Goal: Information Seeking & Learning: Understand process/instructions

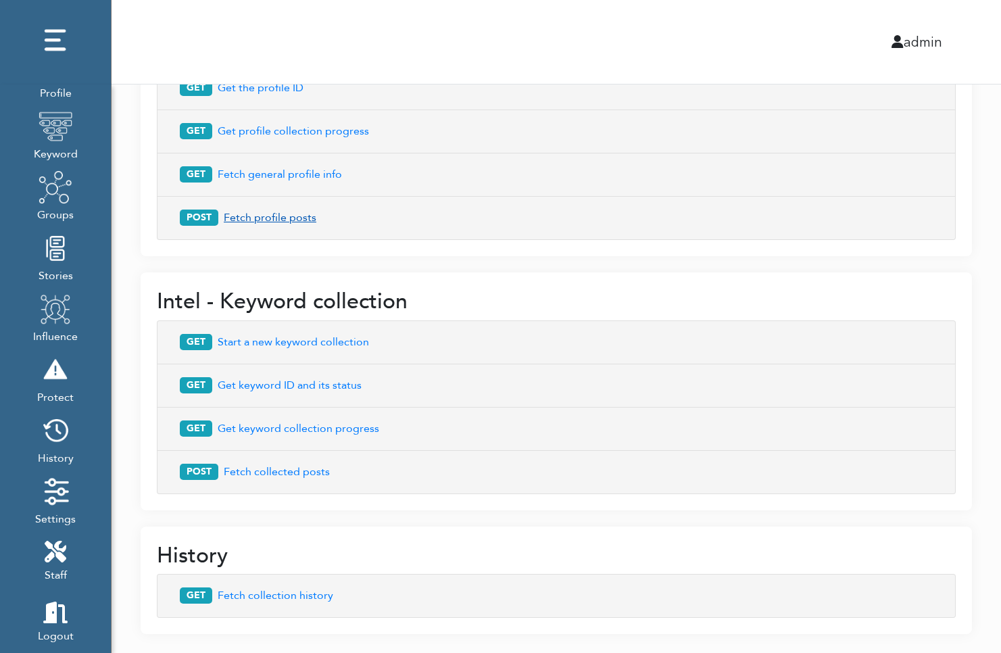
scroll to position [730, 0]
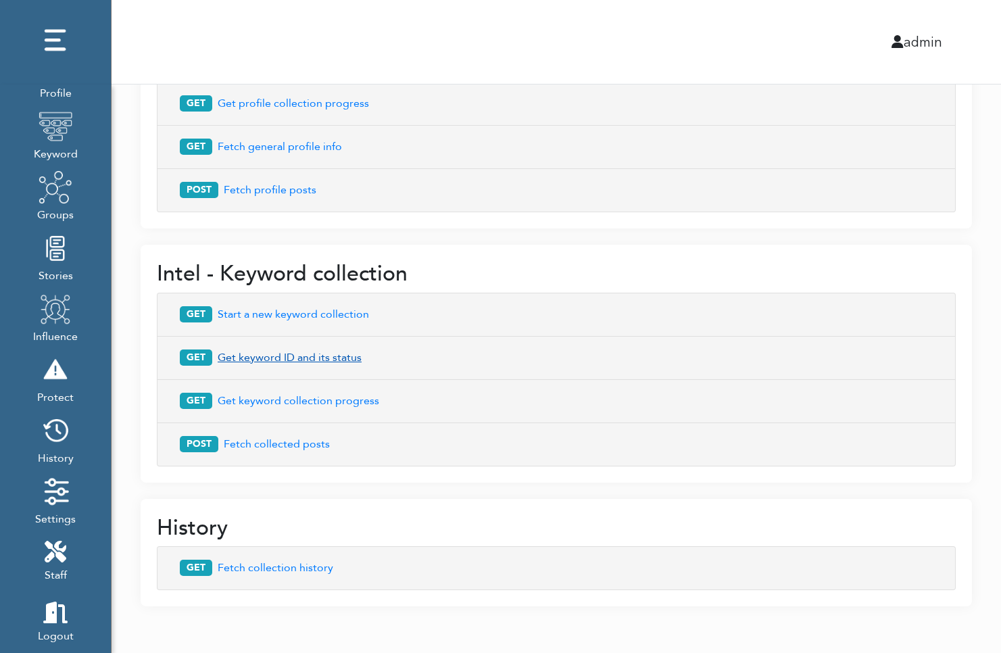
click at [276, 356] on button "GET Get keyword ID and its status" at bounding box center [556, 358] width 770 height 26
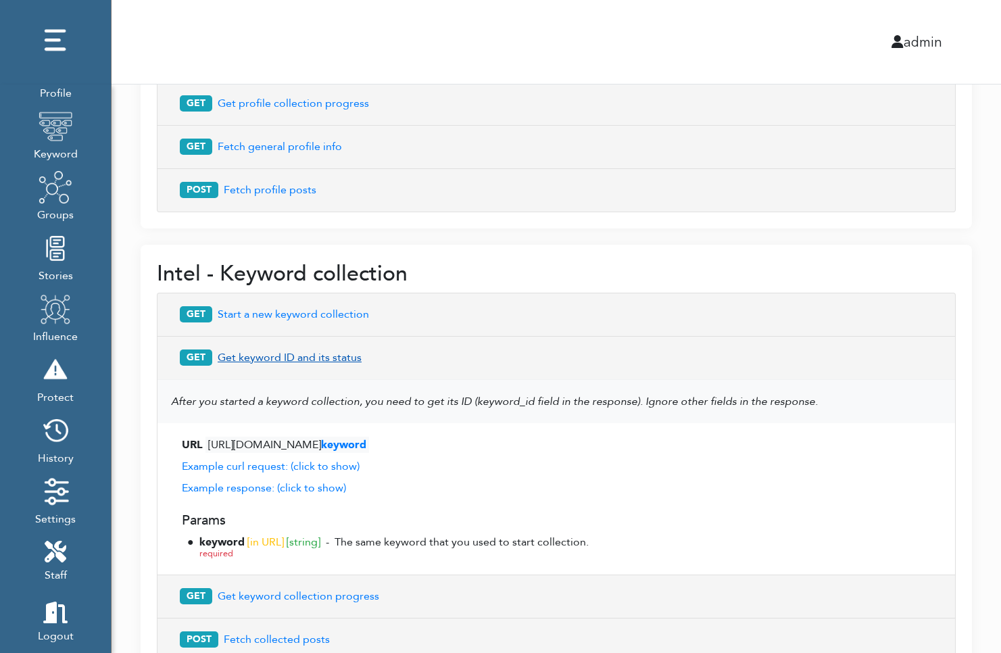
click at [287, 353] on button "GET Get keyword ID and its status" at bounding box center [556, 358] width 770 height 26
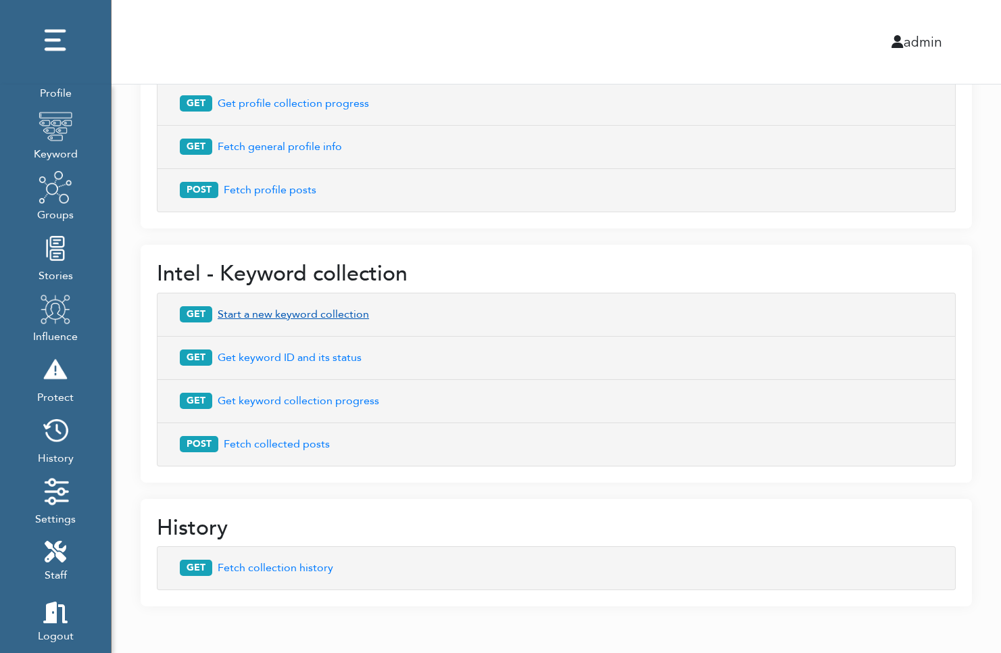
click at [291, 309] on button "GET Start a new keyword collection" at bounding box center [556, 314] width 770 height 26
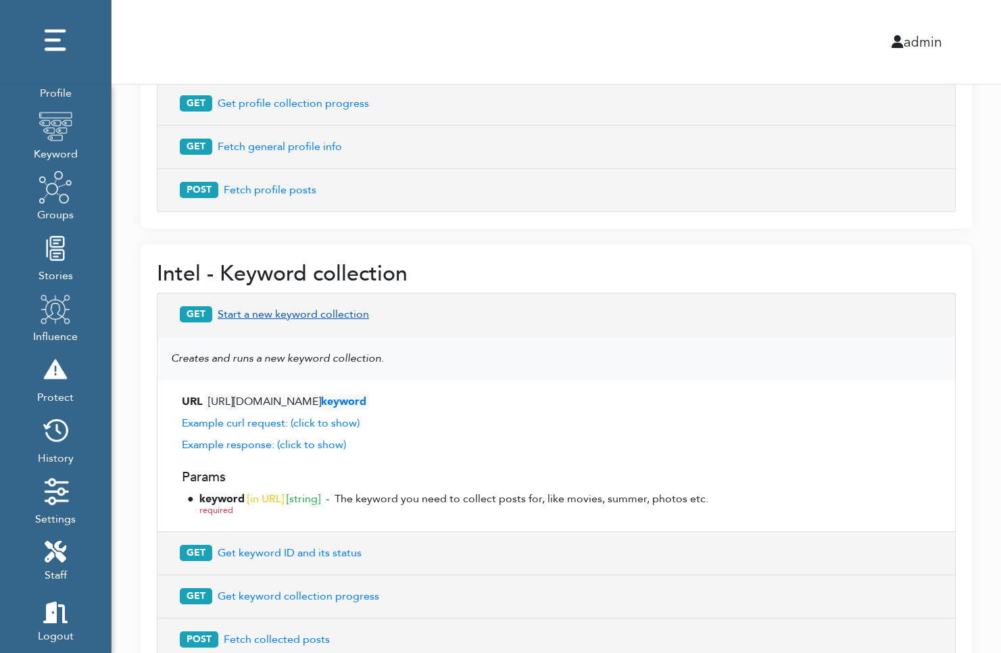
click at [291, 309] on button "GET Start a new keyword collection" at bounding box center [556, 314] width 770 height 26
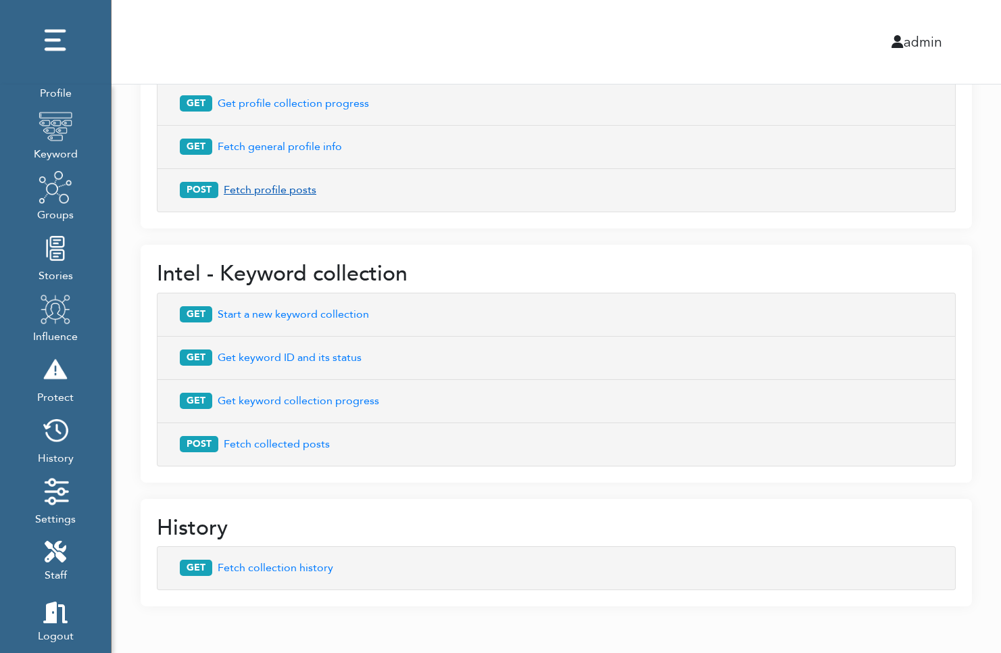
click at [276, 188] on button "POST Fetch profile posts" at bounding box center [556, 190] width 770 height 26
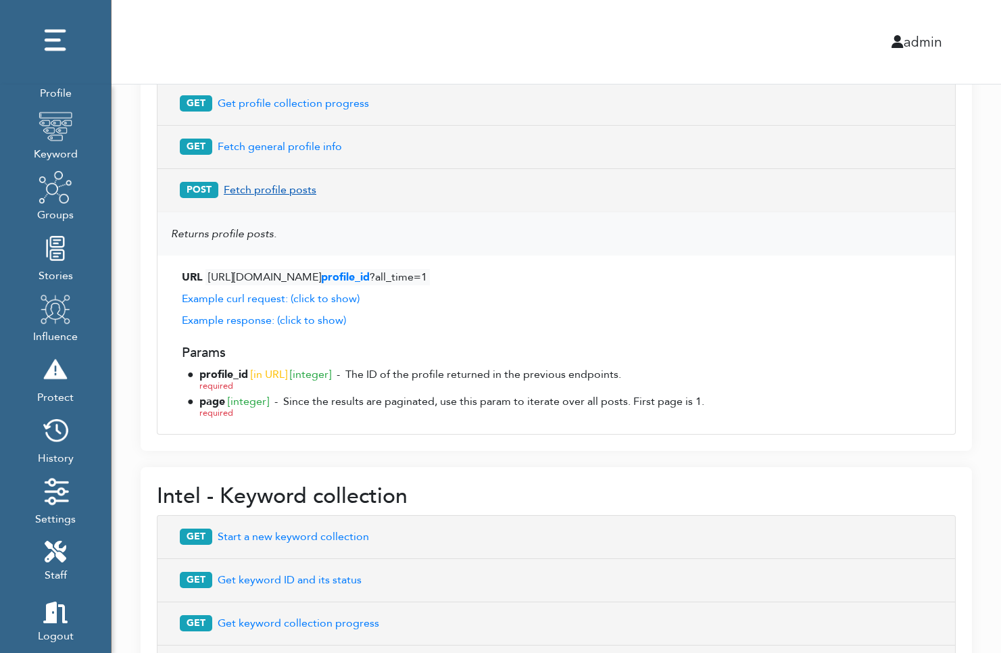
click at [276, 188] on button "POST Fetch profile posts" at bounding box center [556, 190] width 770 height 26
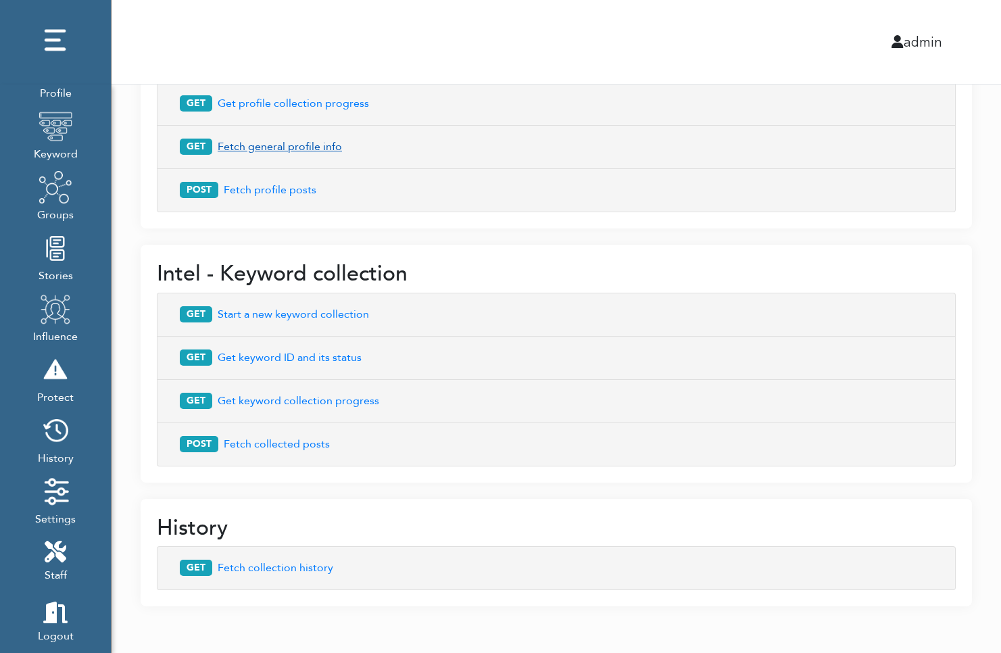
click at [276, 152] on button "GET Fetch general profile info" at bounding box center [556, 147] width 770 height 26
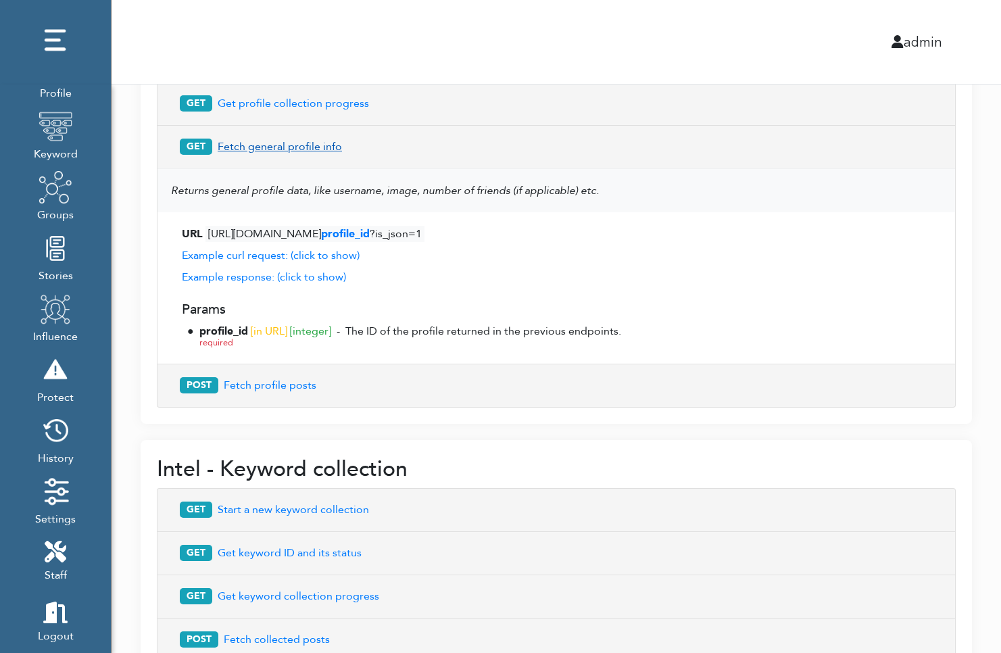
click at [274, 138] on button "GET Fetch general profile info" at bounding box center [556, 147] width 770 height 26
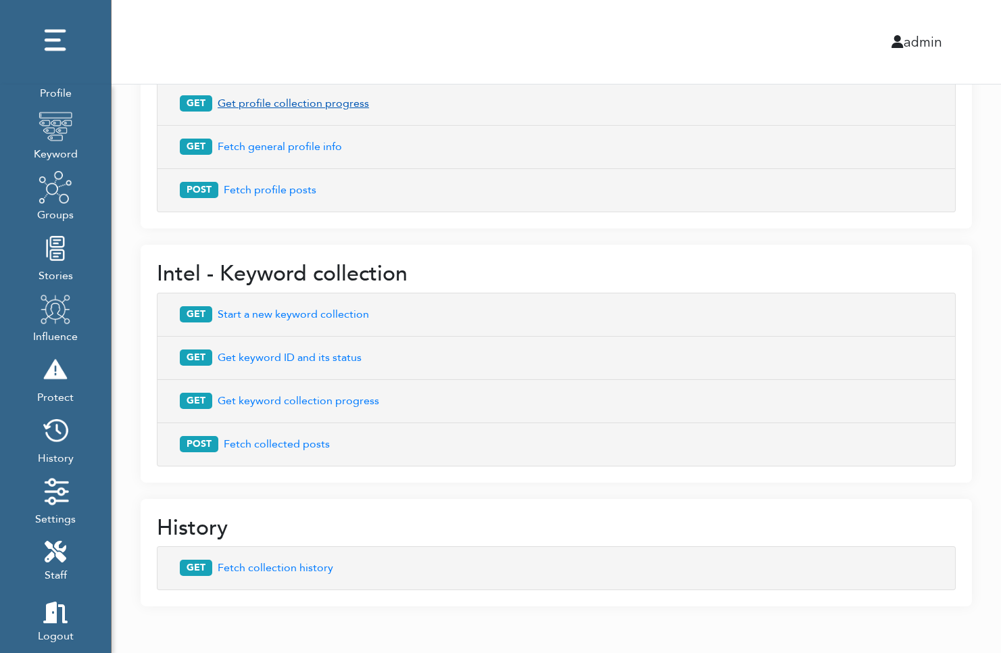
click at [276, 95] on button "GET Get profile collection progress" at bounding box center [556, 104] width 770 height 26
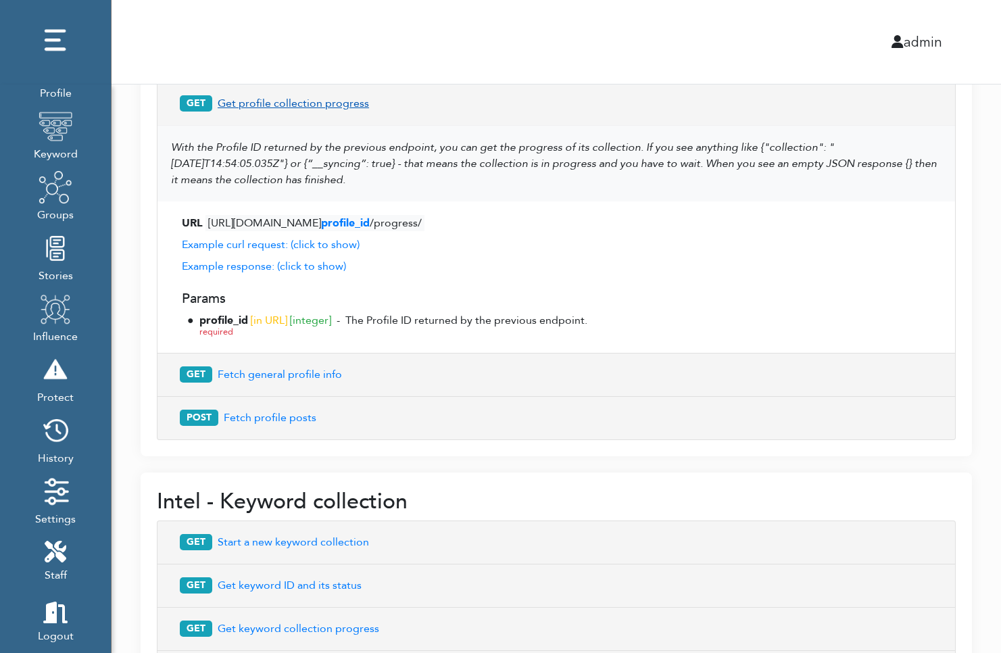
click at [278, 100] on button "GET Get profile collection progress" at bounding box center [556, 104] width 770 height 26
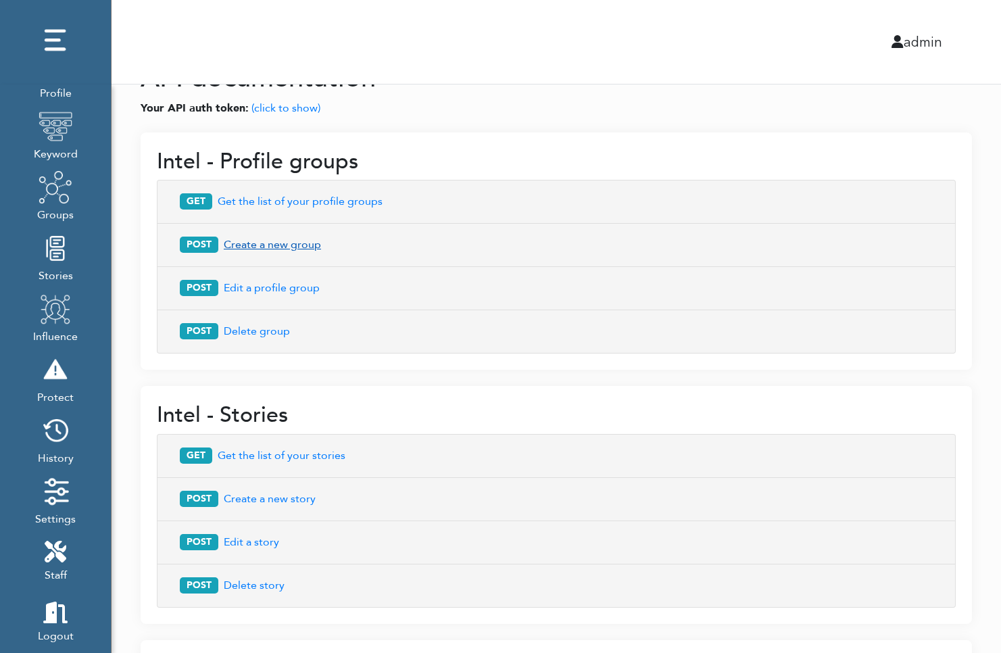
scroll to position [0, 0]
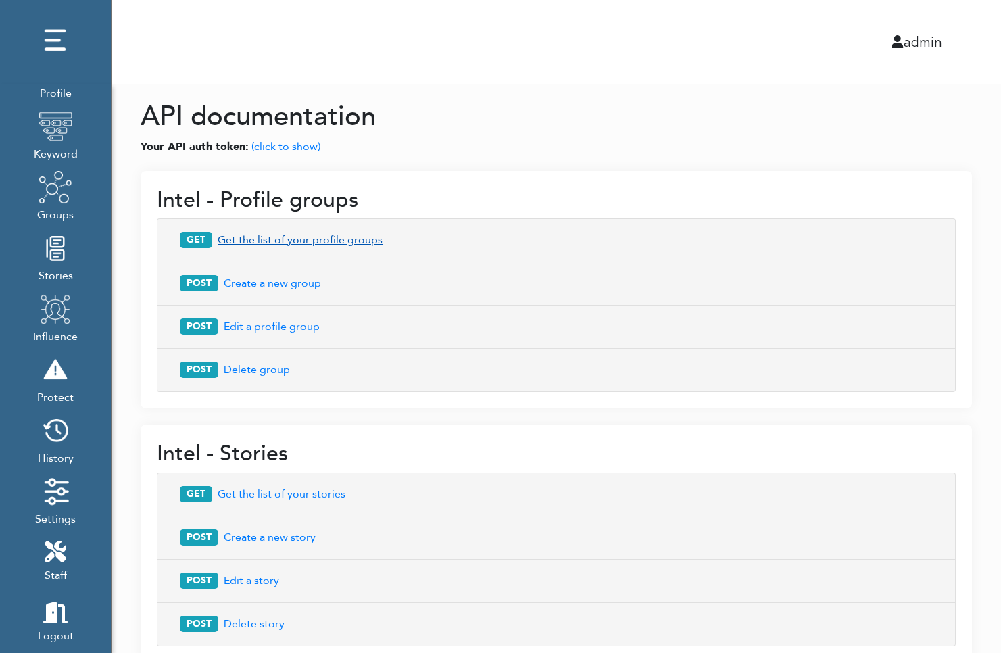
click at [287, 235] on button "GET Get the list of your profile groups" at bounding box center [556, 240] width 770 height 26
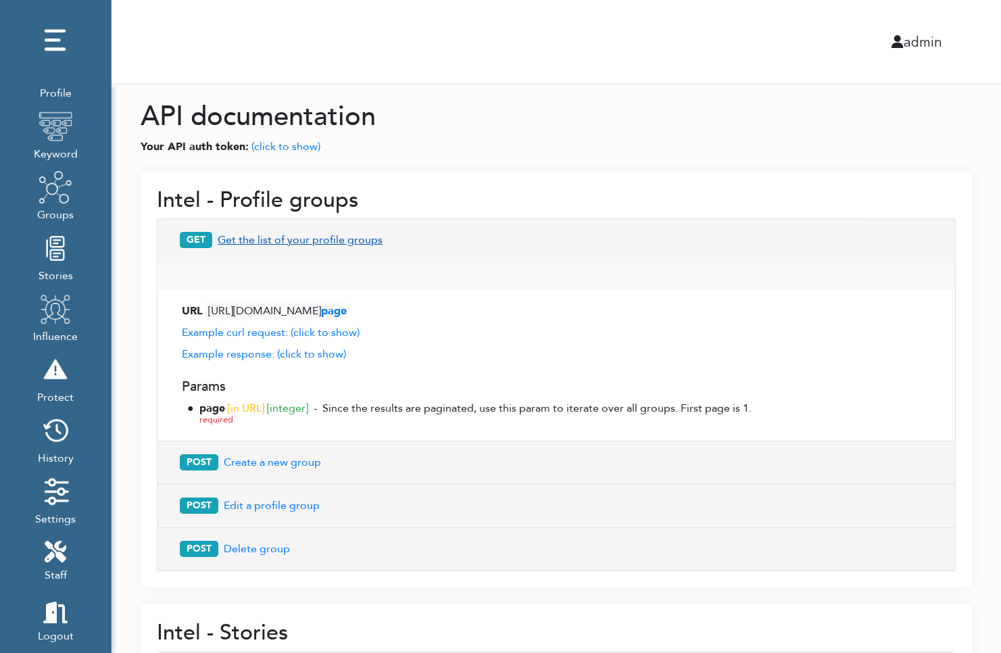
click at [283, 232] on button "GET Get the list of your profile groups" at bounding box center [556, 240] width 770 height 26
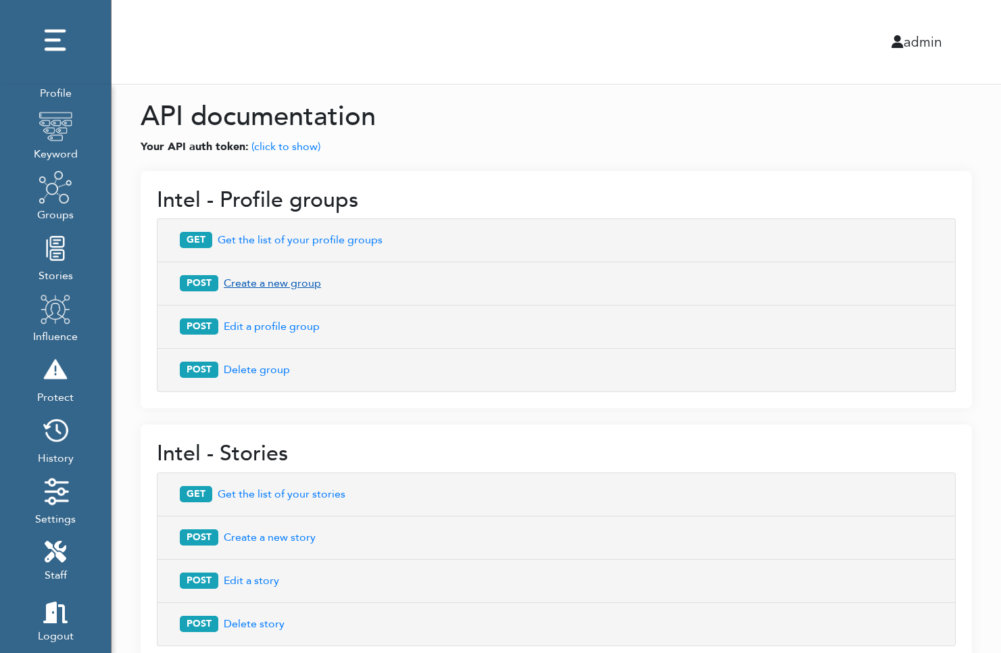
click at [274, 280] on button "POST Create a new group" at bounding box center [556, 283] width 770 height 26
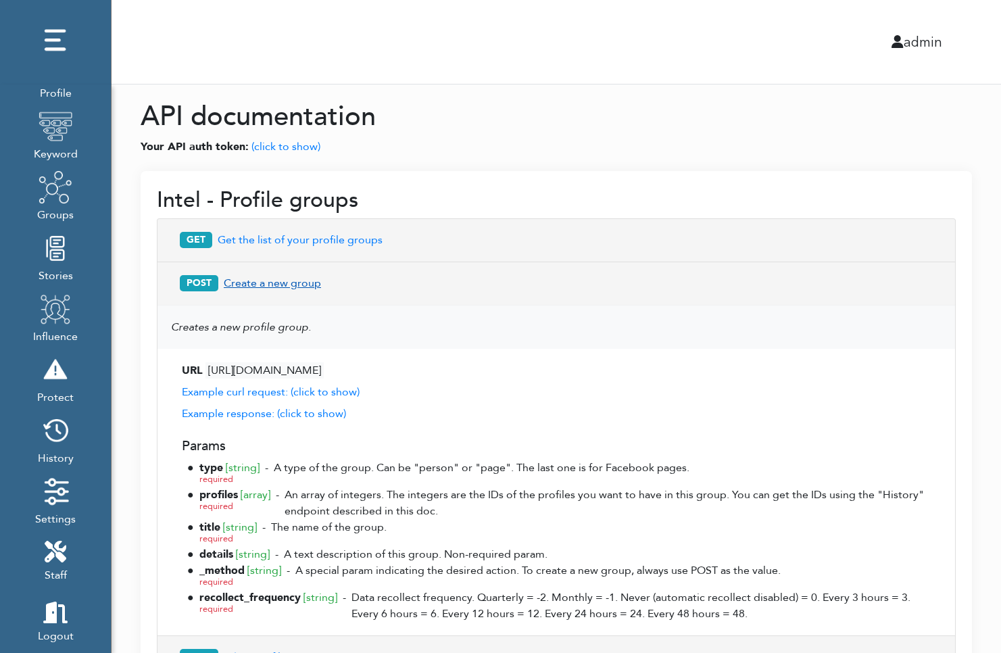
click at [274, 280] on button "POST Create a new group" at bounding box center [556, 283] width 770 height 26
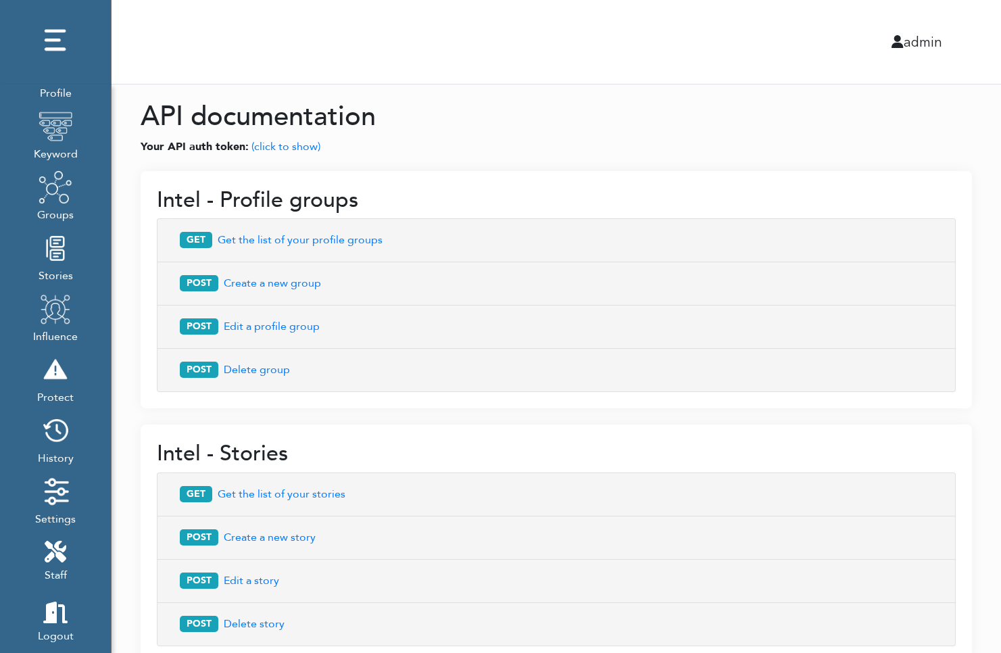
click at [53, 35] on img at bounding box center [56, 41] width 34 height 34
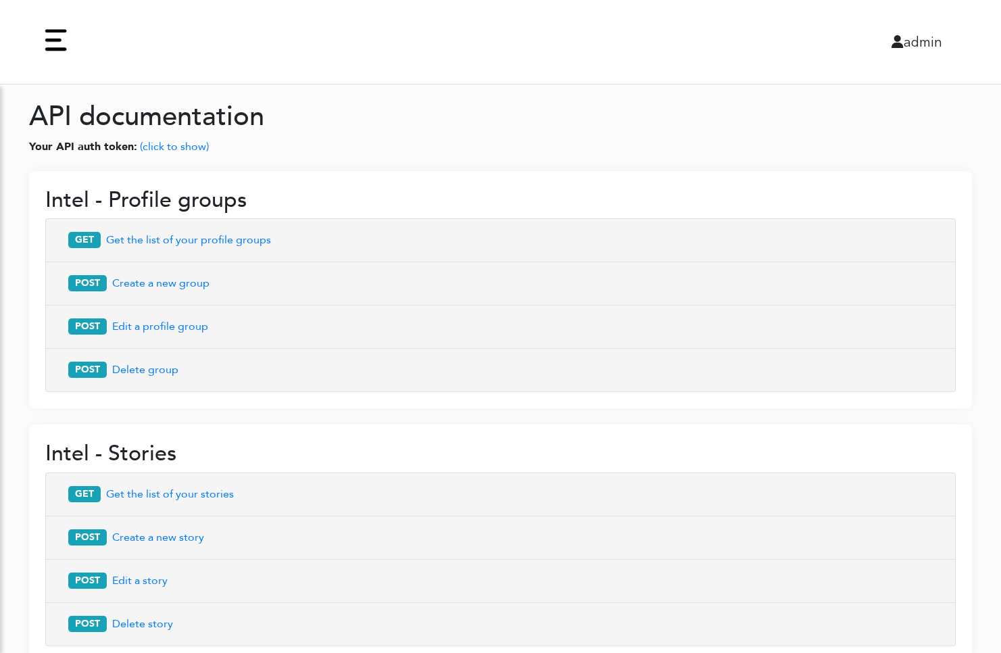
click at [55, 36] on img at bounding box center [56, 41] width 34 height 34
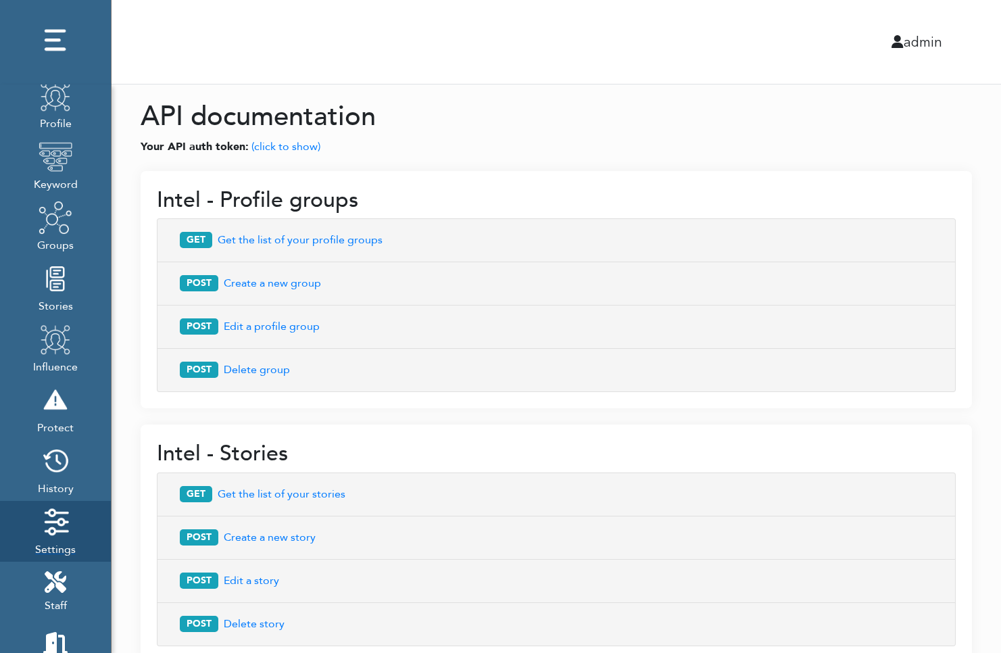
scroll to position [101, 0]
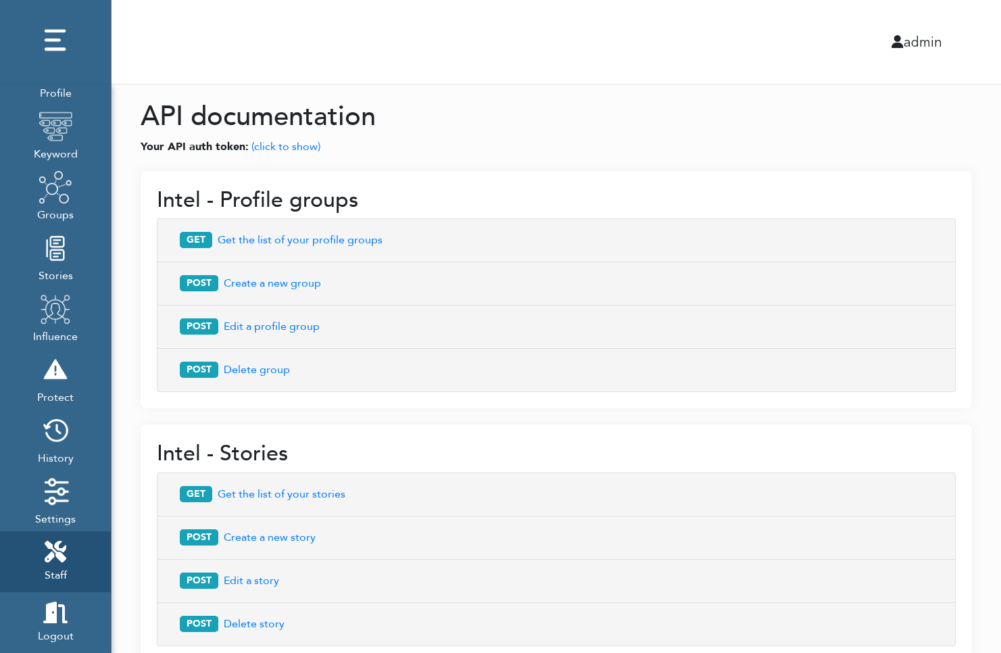
click at [55, 549] on icon at bounding box center [56, 552] width 22 height 22
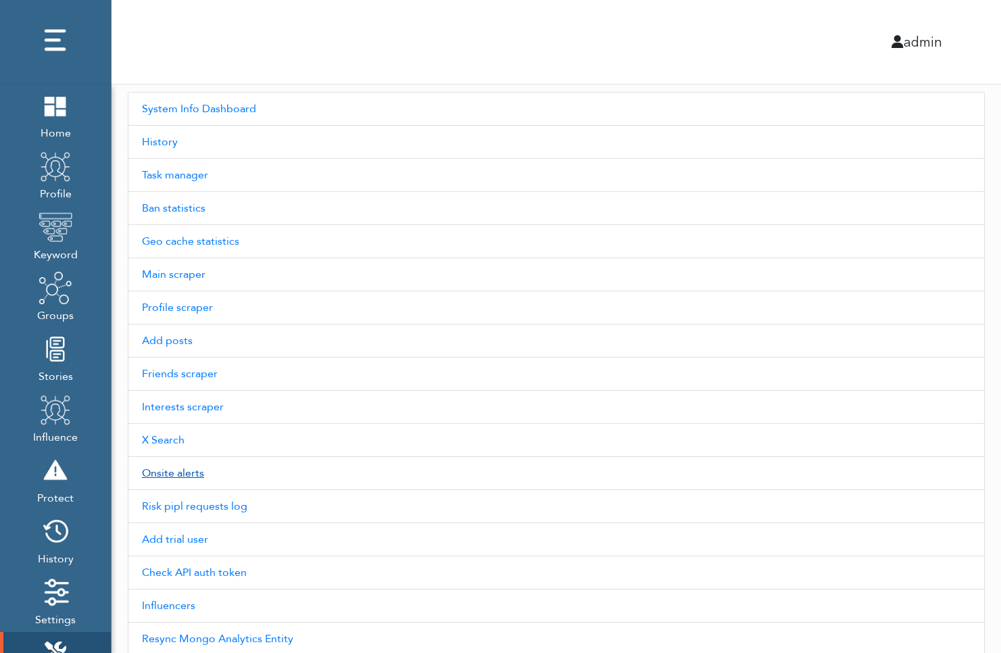
scroll to position [28, 0]
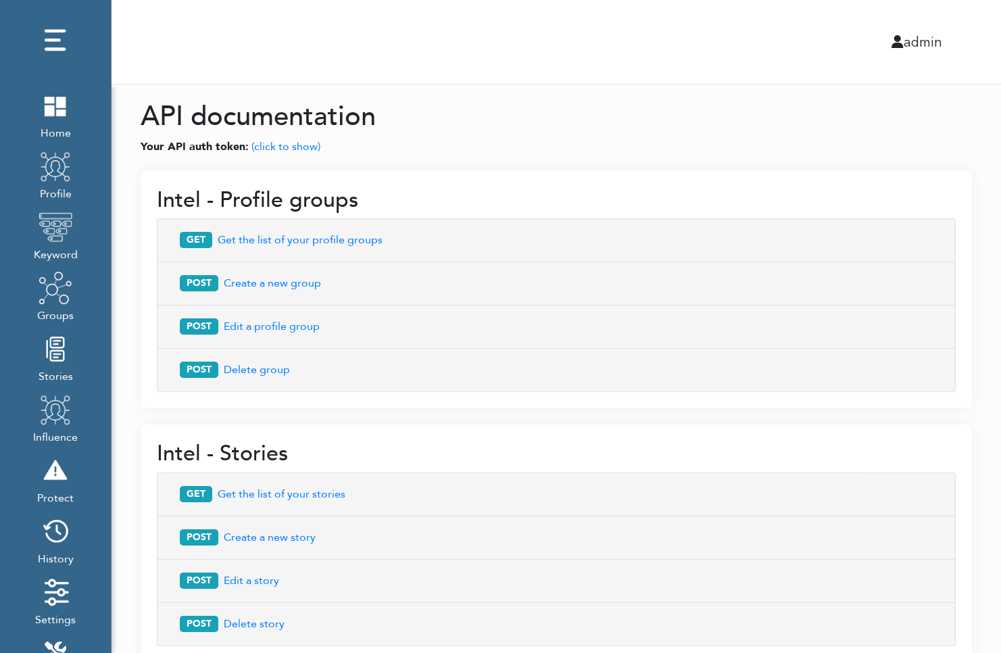
click at [212, 78] on div "admin" at bounding box center [556, 42] width 910 height 84
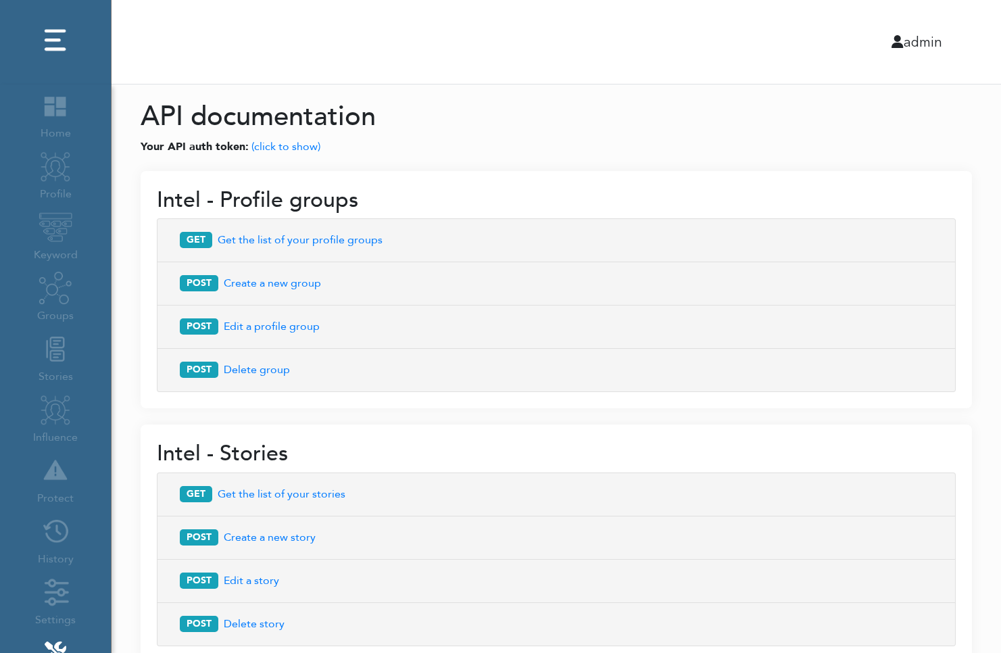
click at [662, 143] on p "Your API auth token: (click to show)" at bounding box center [556, 147] width 831 height 16
drag, startPoint x: 652, startPoint y: 406, endPoint x: 676, endPoint y: 410, distance: 24.0
click at [652, 406] on div "Intel - Profile groups GET Get the list of your profile groups URL [URL][DOMAIN…" at bounding box center [556, 289] width 831 height 237
